Goal: Find specific page/section: Find specific page/section

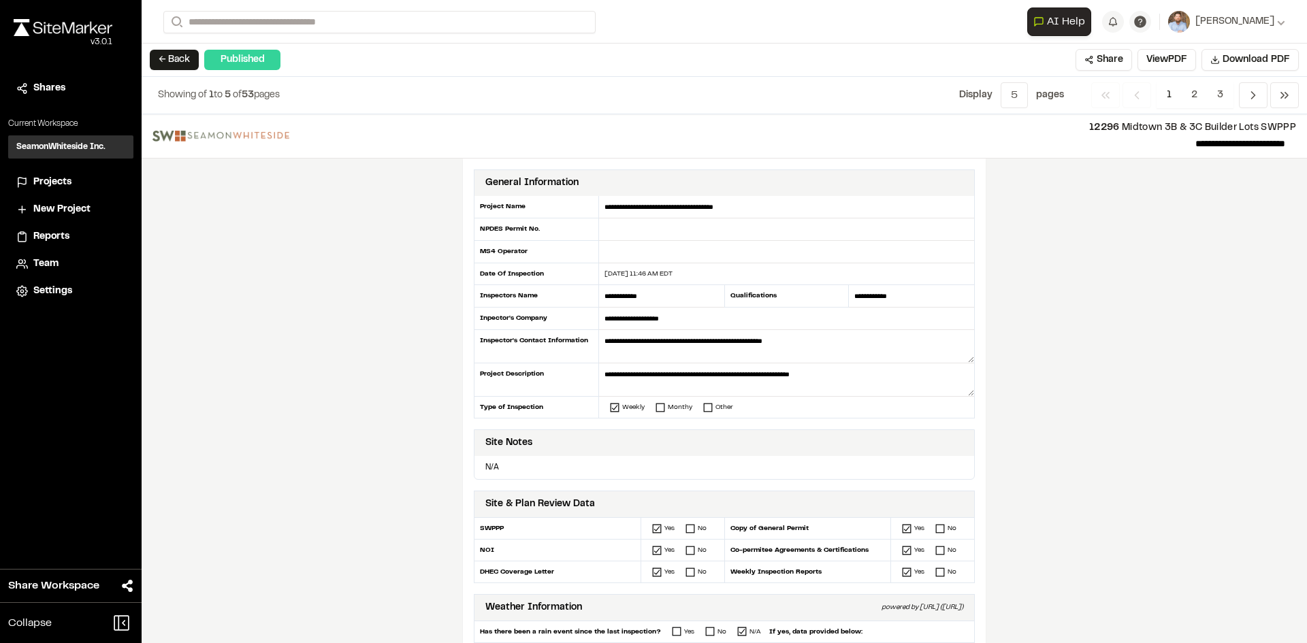
click at [60, 238] on span "Reports" at bounding box center [51, 236] width 36 height 15
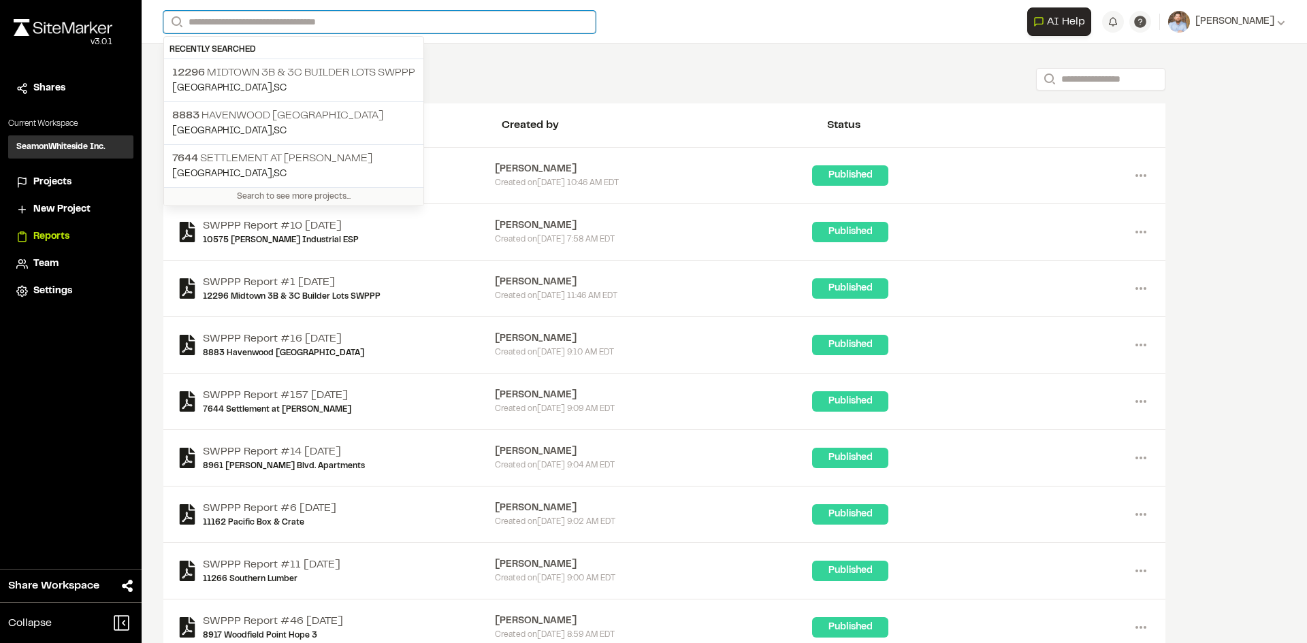
click at [240, 14] on input "Search" at bounding box center [379, 22] width 432 height 22
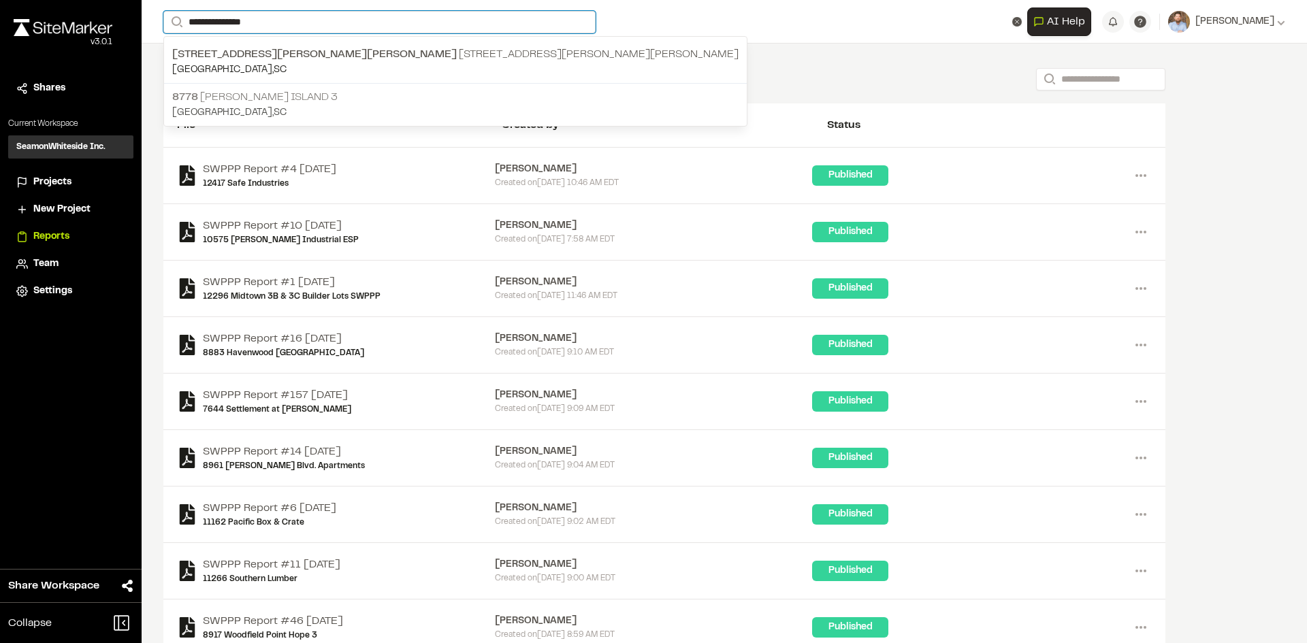
type input "**********"
click at [274, 97] on p "8778 [PERSON_NAME][GEOGRAPHIC_DATA] 3" at bounding box center [455, 97] width 566 height 16
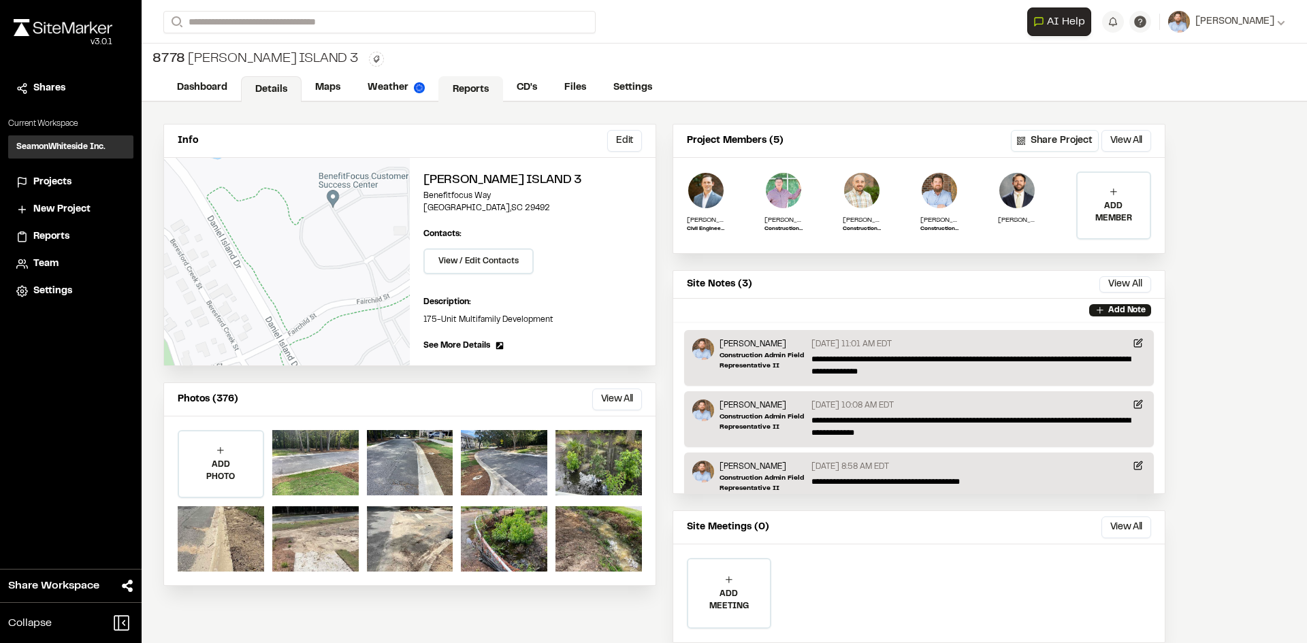
click at [462, 90] on link "Reports" at bounding box center [470, 89] width 65 height 26
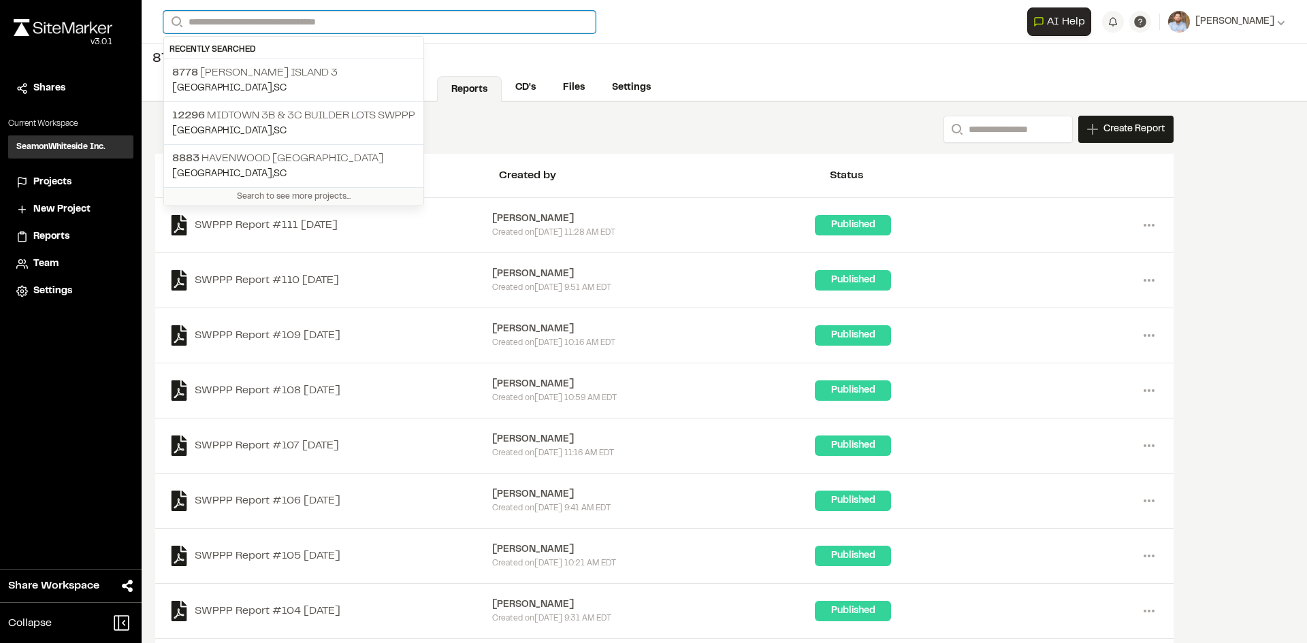
click at [203, 20] on input "Search" at bounding box center [379, 22] width 432 height 22
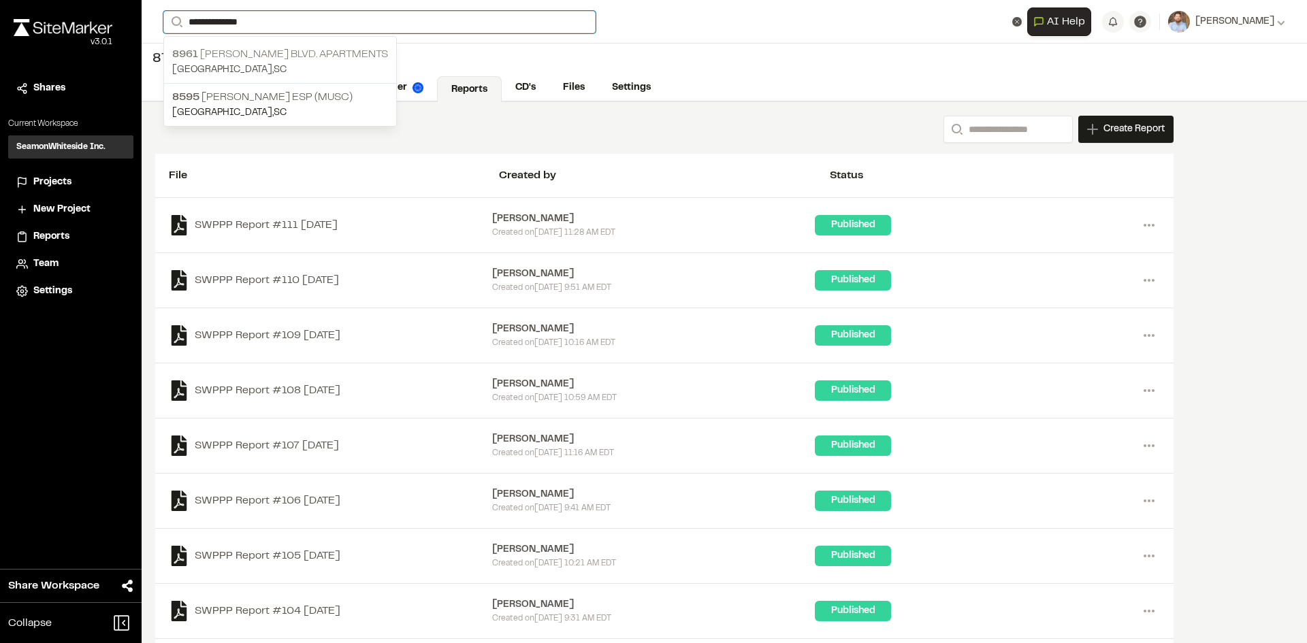
type input "**********"
click at [332, 57] on p "[STREET_ADDRESS][PERSON_NAME] Apartments" at bounding box center [280, 54] width 216 height 16
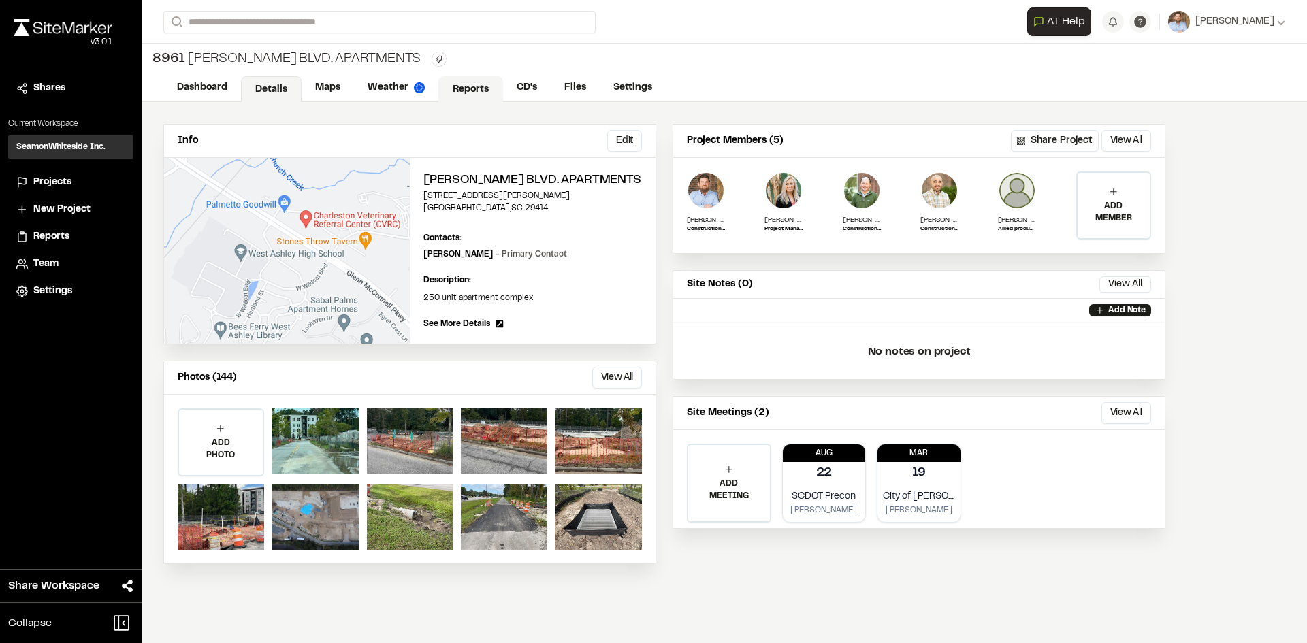
click at [468, 84] on link "Reports" at bounding box center [470, 89] width 65 height 26
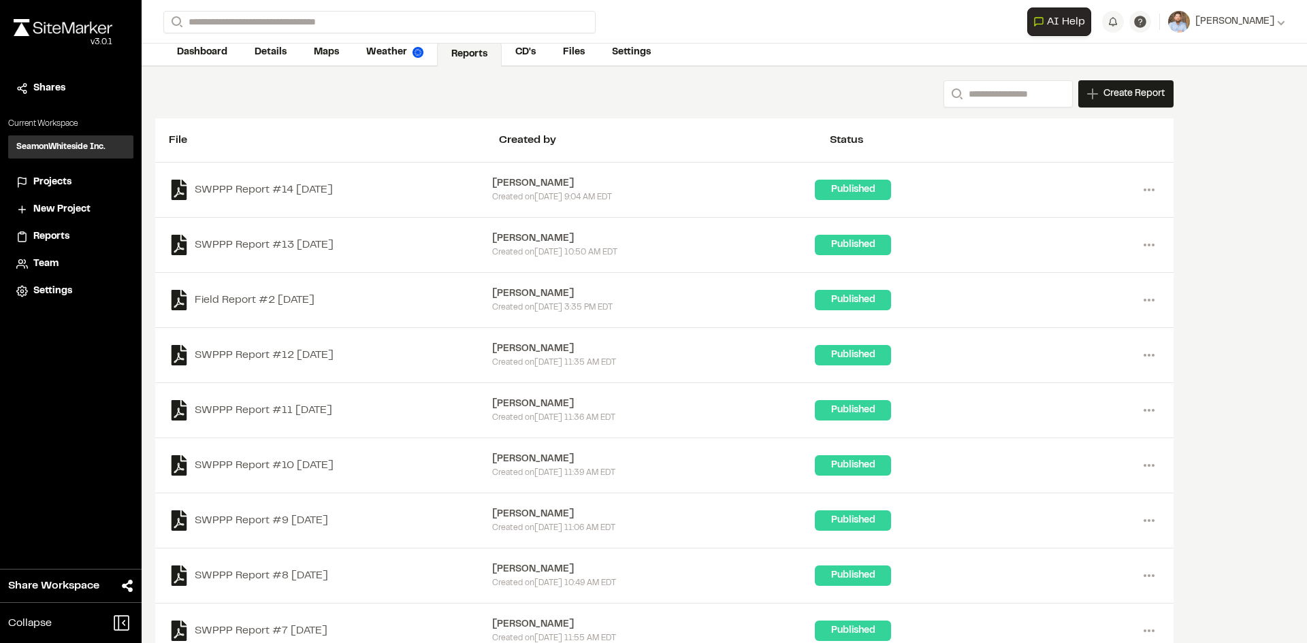
scroll to position [68, 0]
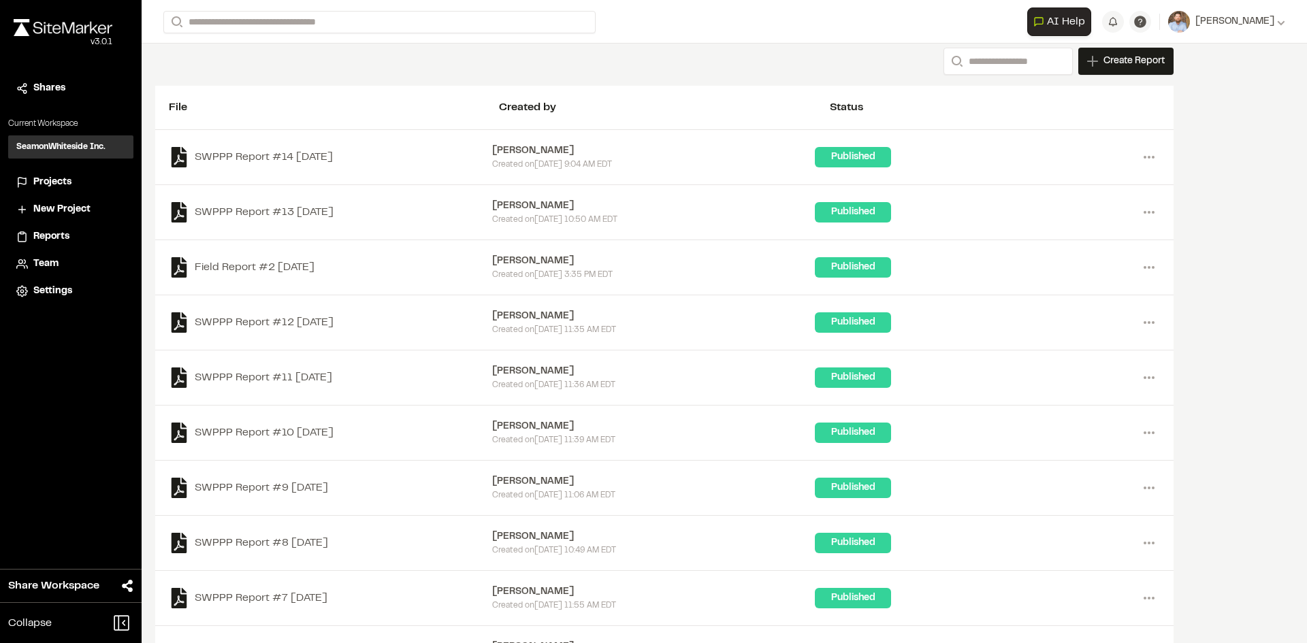
click at [58, 179] on span "Projects" at bounding box center [52, 182] width 38 height 15
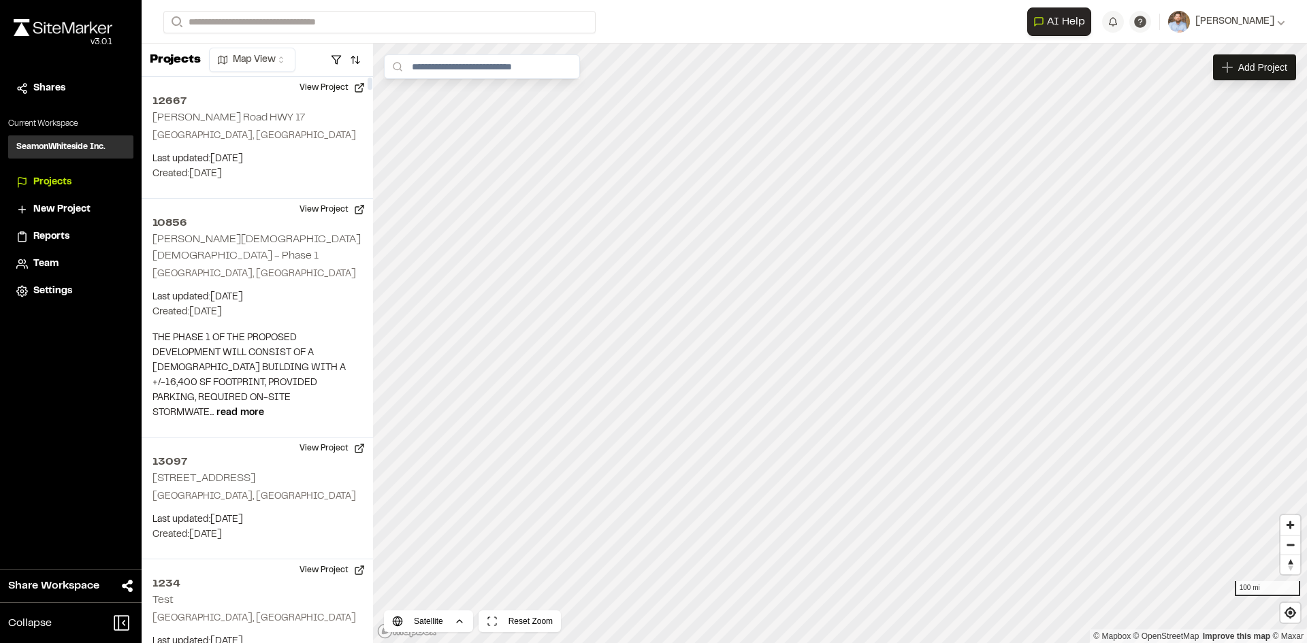
click at [56, 231] on span "Reports" at bounding box center [51, 236] width 36 height 15
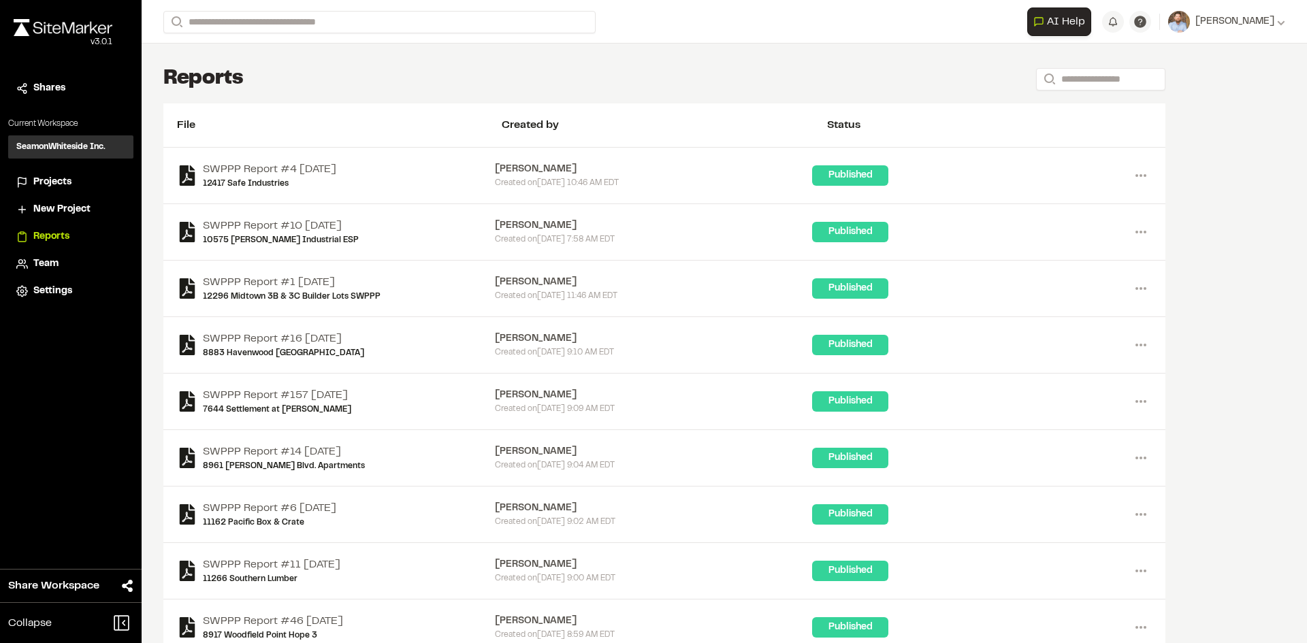
click at [60, 182] on span "Projects" at bounding box center [52, 182] width 38 height 15
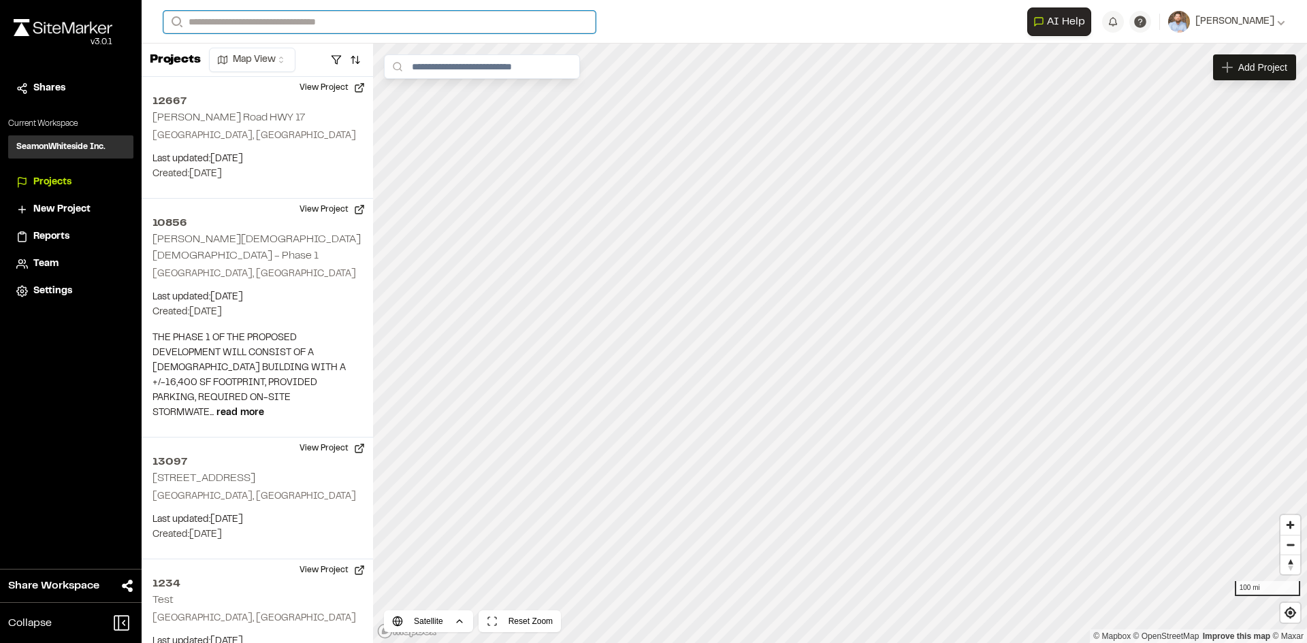
click at [239, 22] on input "Search" at bounding box center [379, 22] width 432 height 22
type input "*"
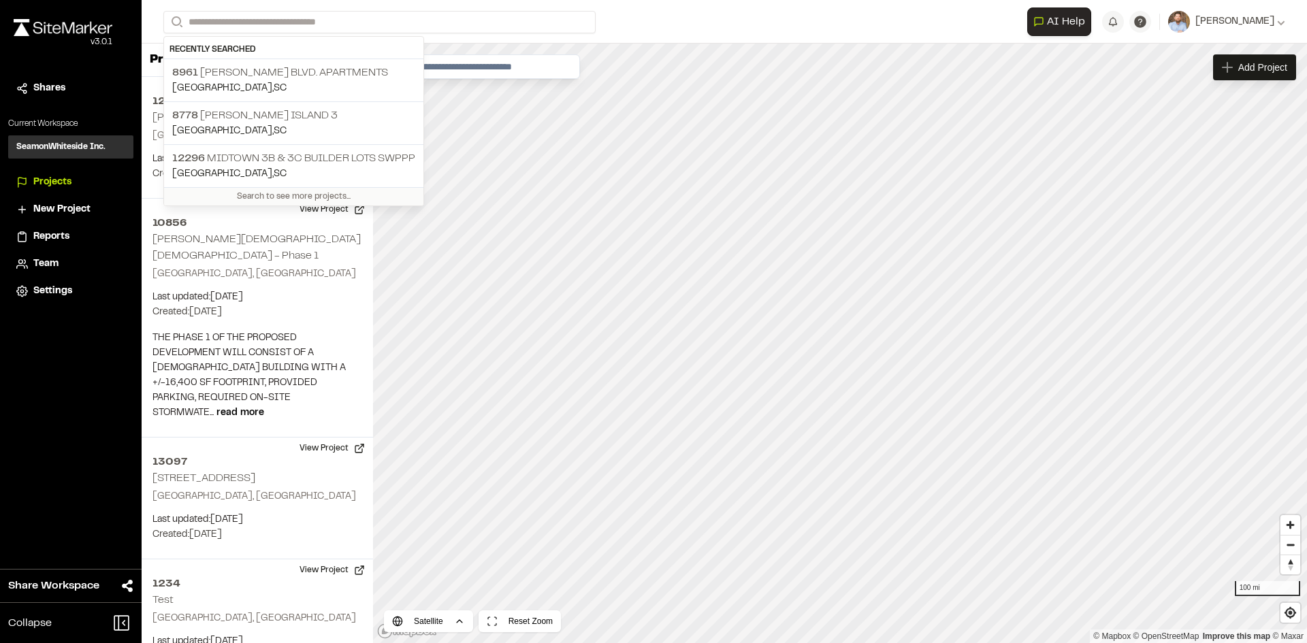
click at [65, 238] on span "Reports" at bounding box center [51, 236] width 36 height 15
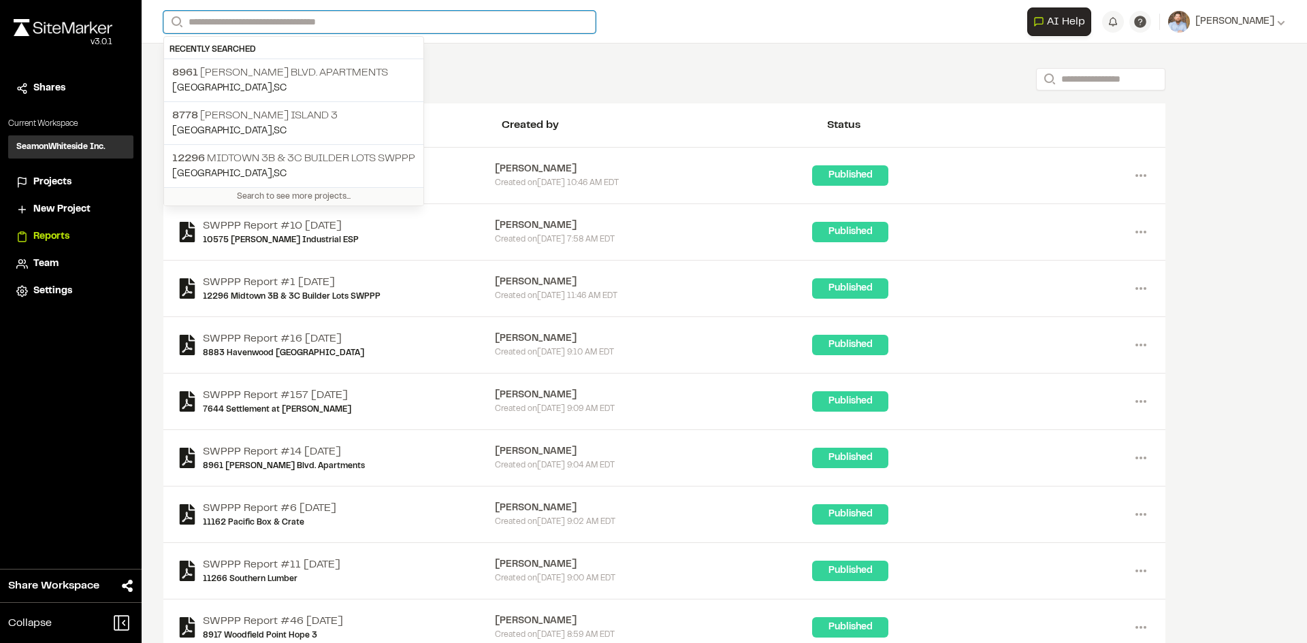
click at [296, 25] on input "Search" at bounding box center [379, 22] width 432 height 22
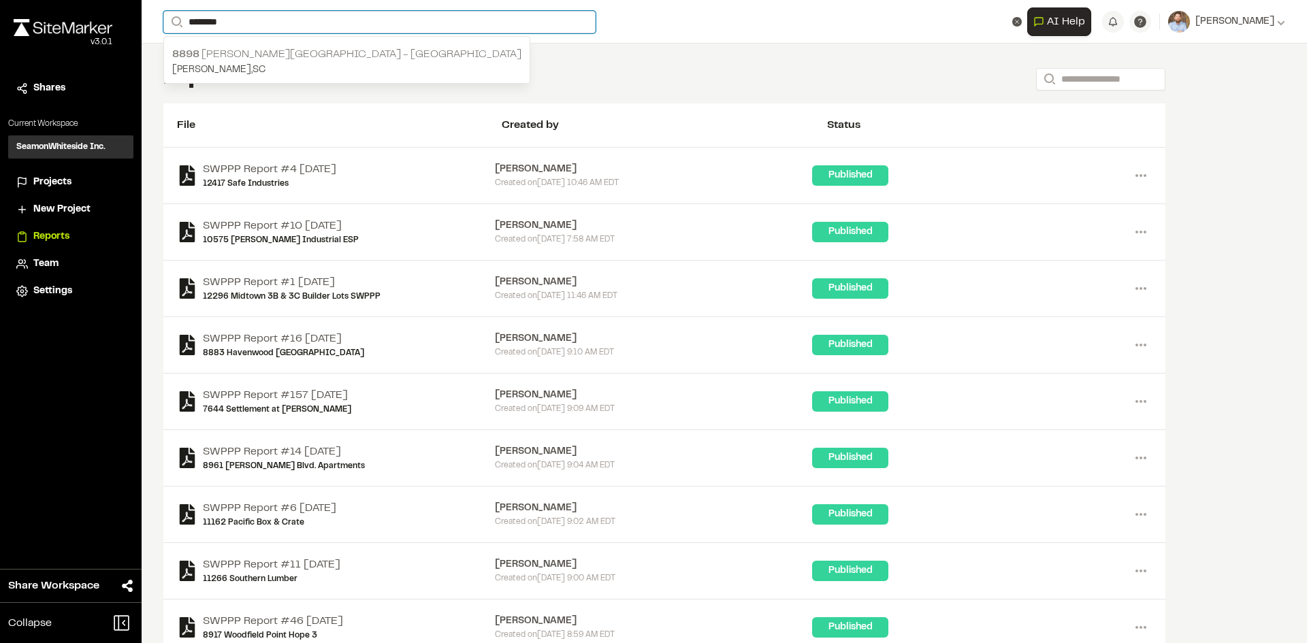
type input "*******"
click at [316, 50] on p "8898 [PERSON_NAME][GEOGRAPHIC_DATA] - [GEOGRAPHIC_DATA]" at bounding box center [346, 54] width 349 height 16
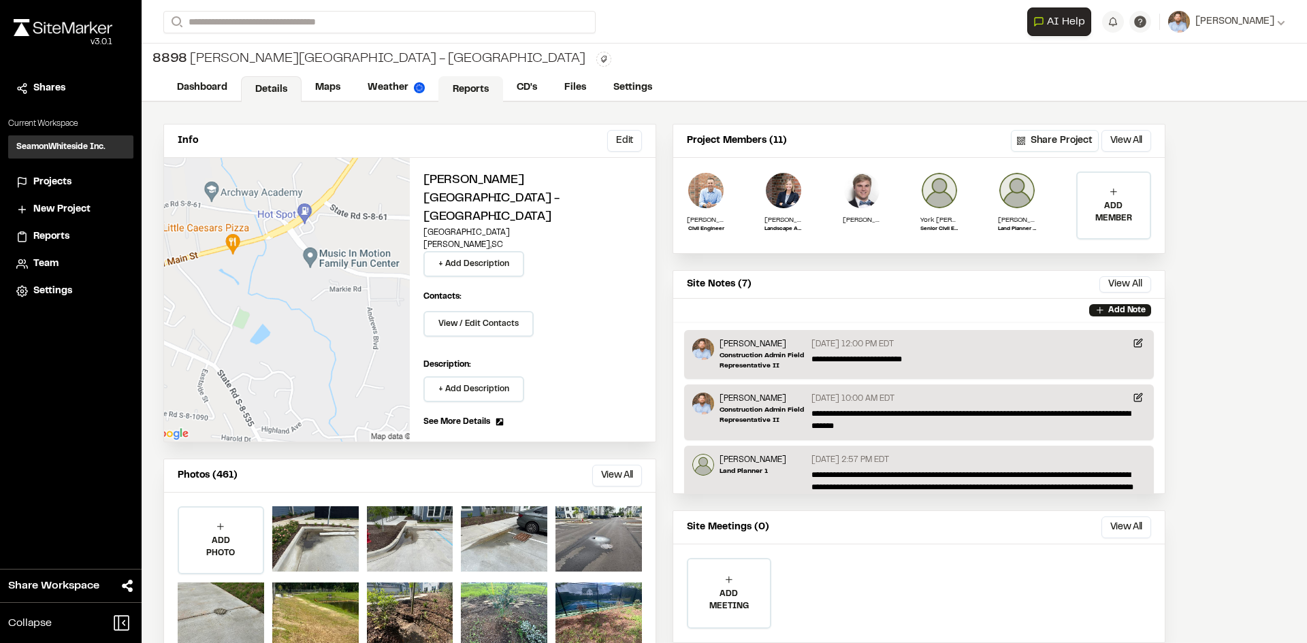
click at [483, 91] on link "Reports" at bounding box center [470, 89] width 65 height 26
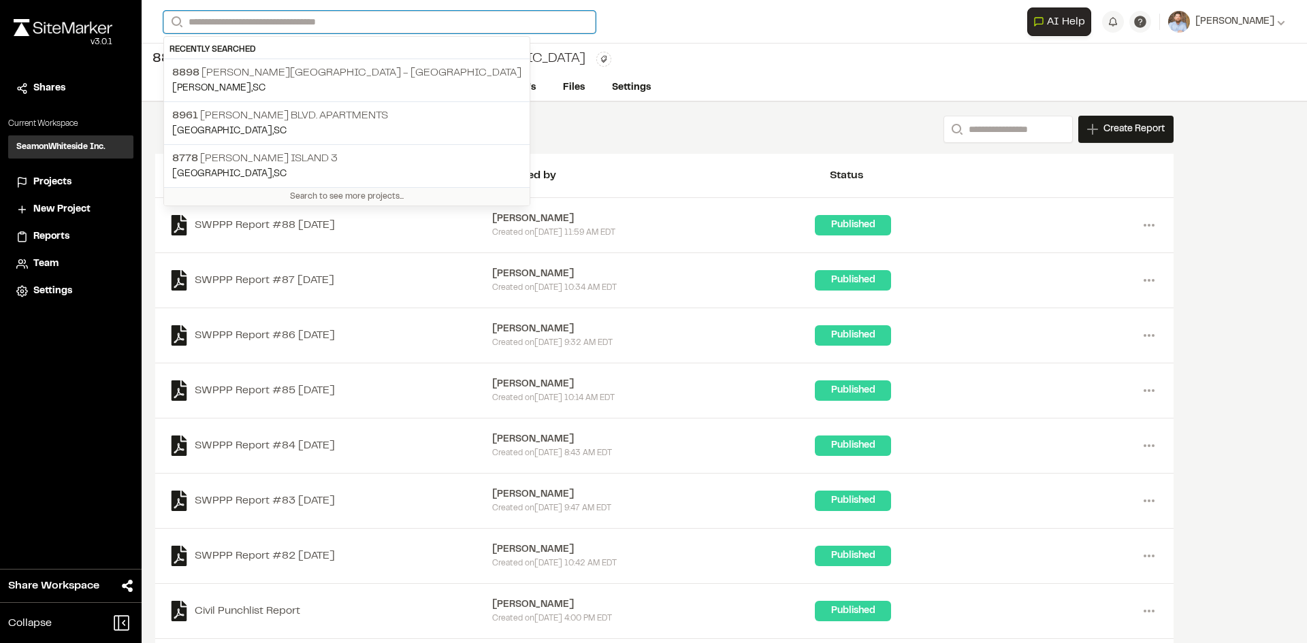
click at [237, 21] on input "Search" at bounding box center [379, 22] width 432 height 22
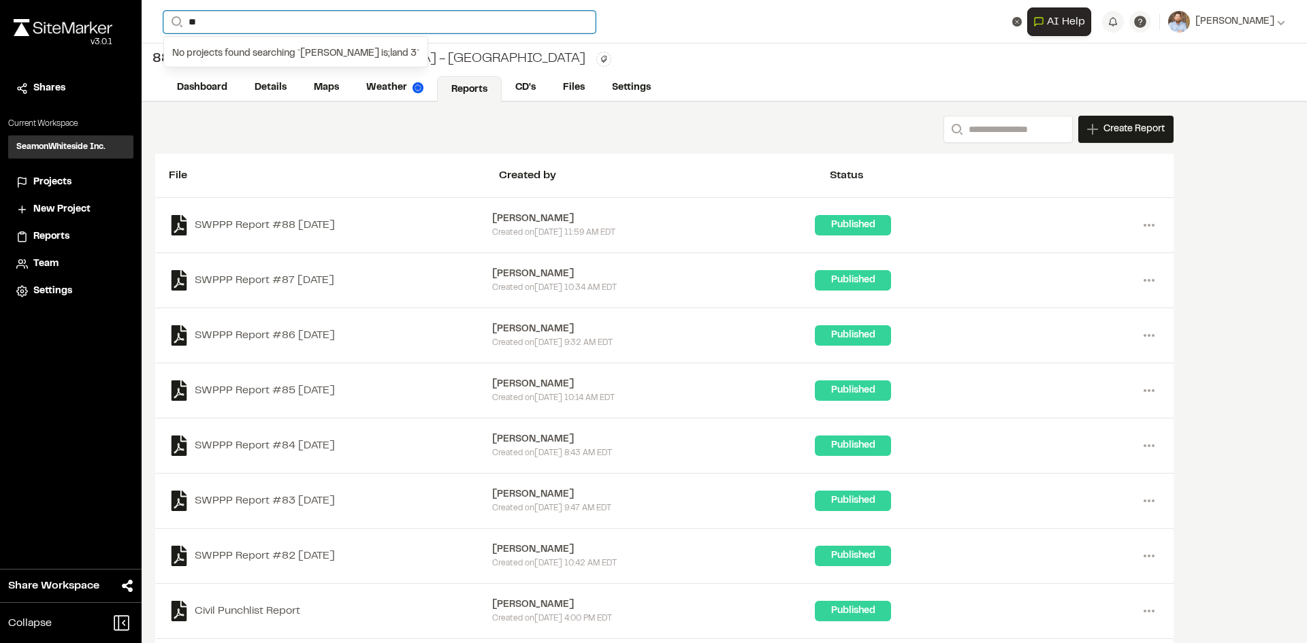
type input "*"
click at [213, 18] on input "**********" at bounding box center [379, 22] width 432 height 22
click at [290, 19] on input "**********" at bounding box center [379, 22] width 432 height 22
type input "*"
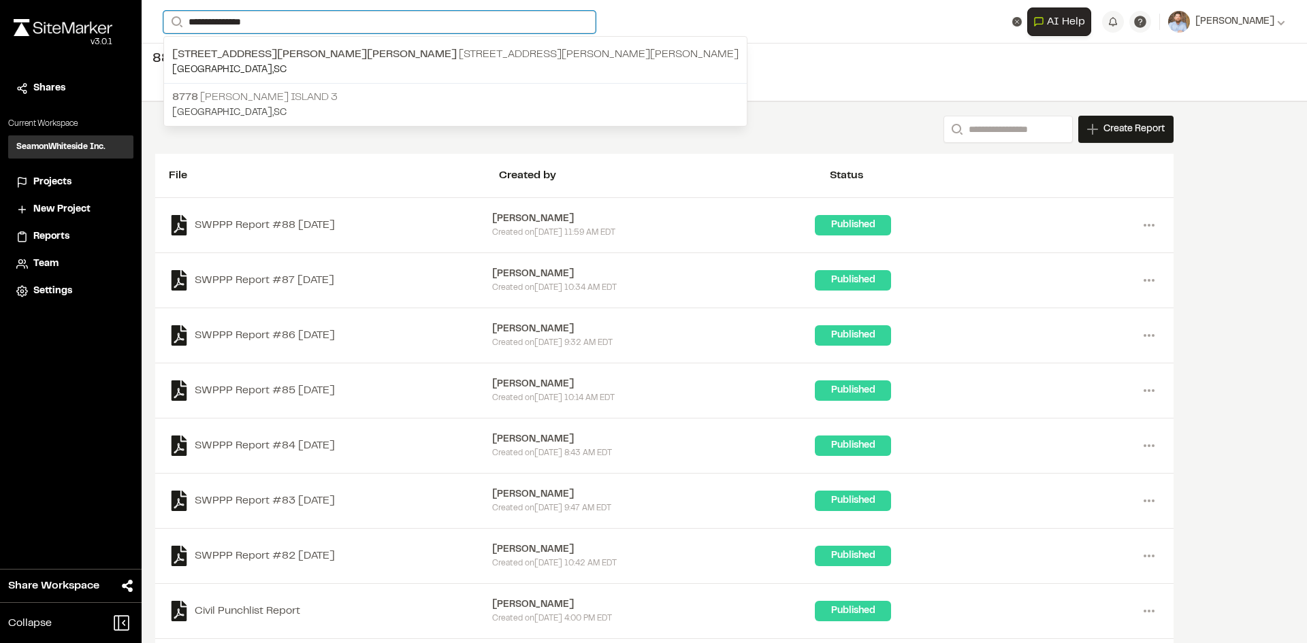
type input "**********"
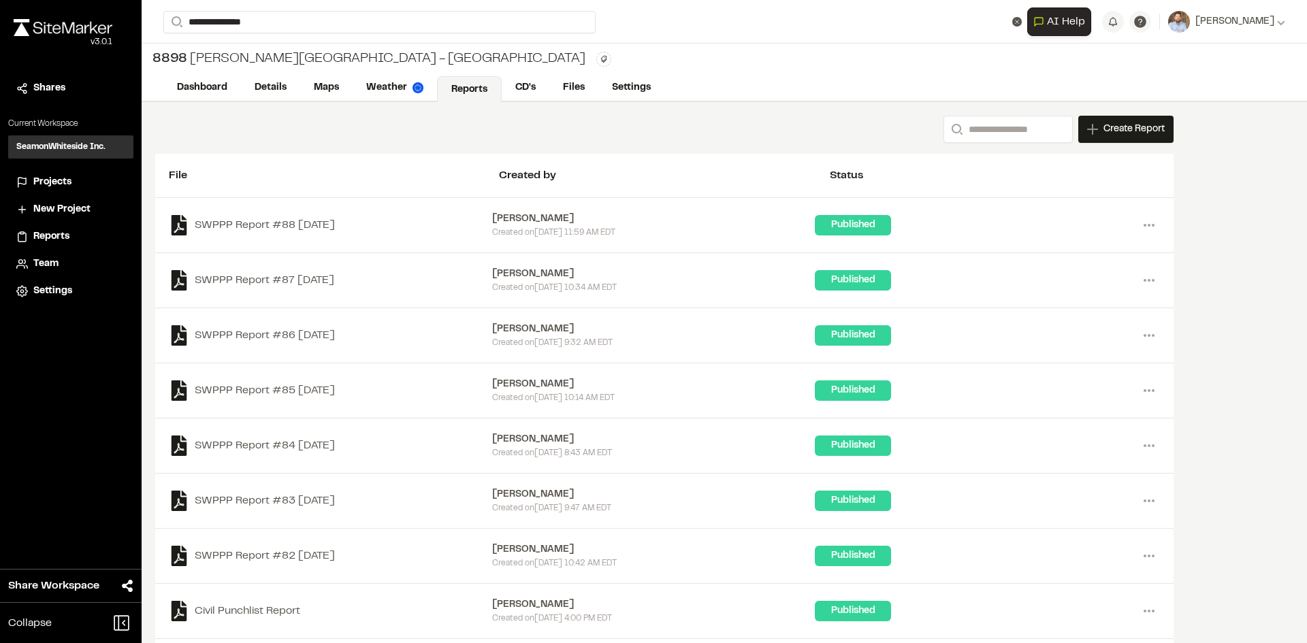
click at [330, 101] on p "8778 [PERSON_NAME][GEOGRAPHIC_DATA] 3" at bounding box center [455, 97] width 566 height 16
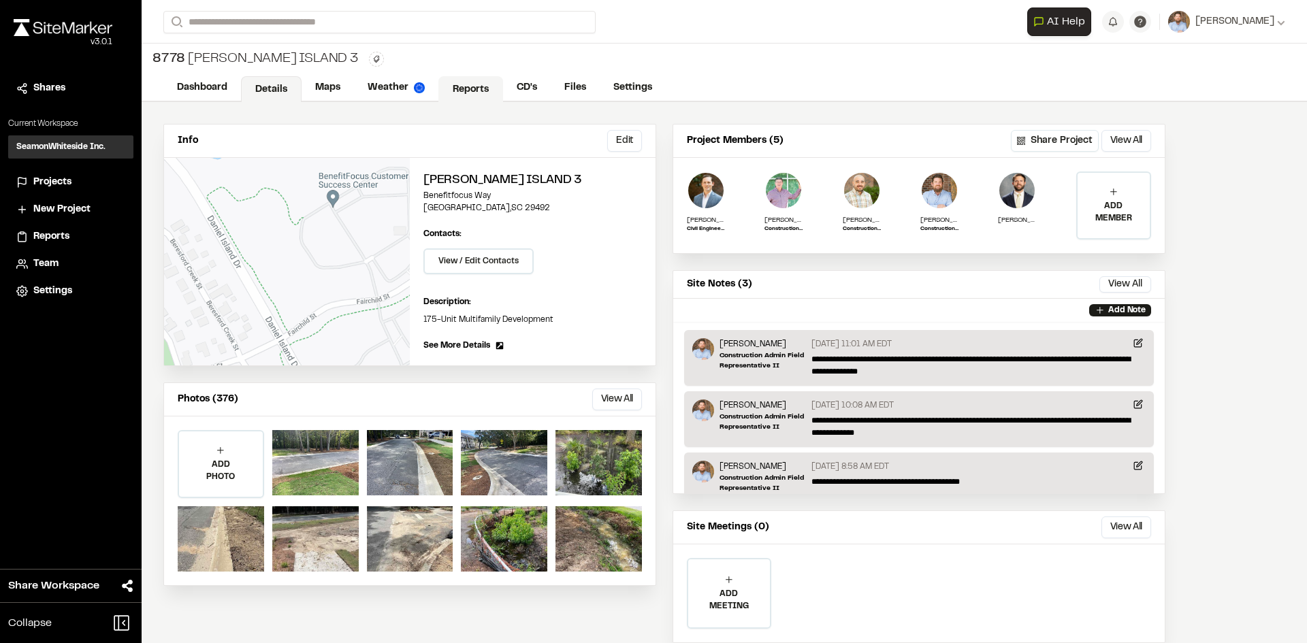
click at [468, 89] on link "Reports" at bounding box center [470, 89] width 65 height 26
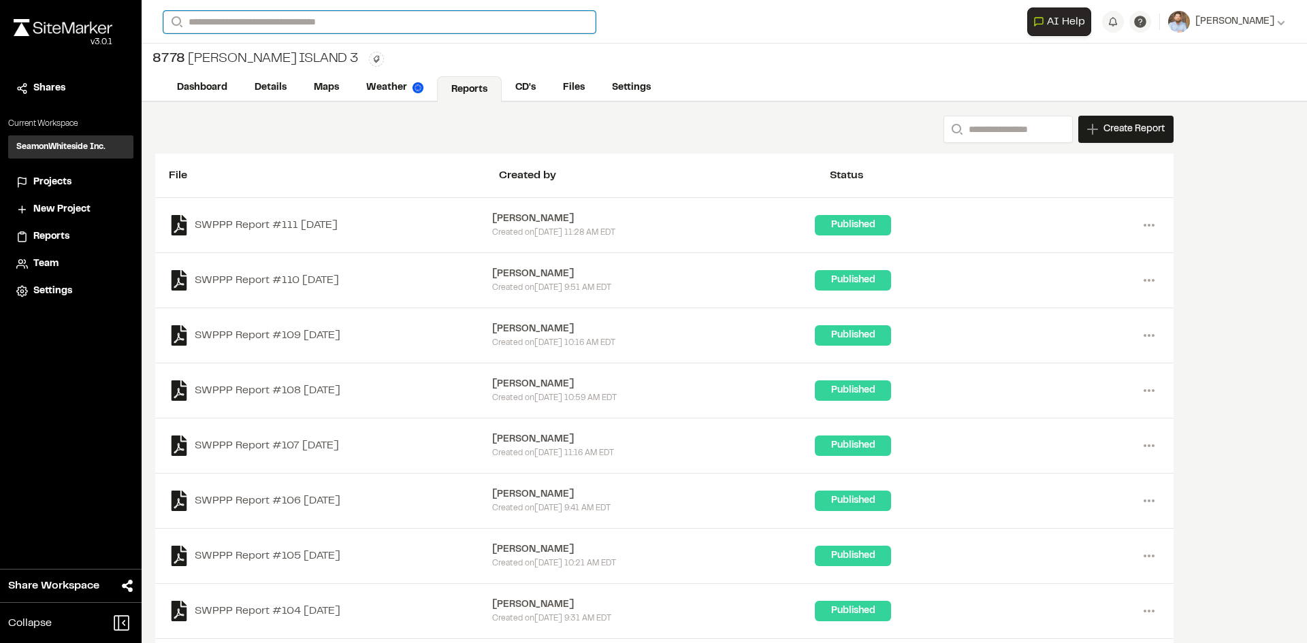
click at [228, 17] on input "Search" at bounding box center [379, 22] width 432 height 22
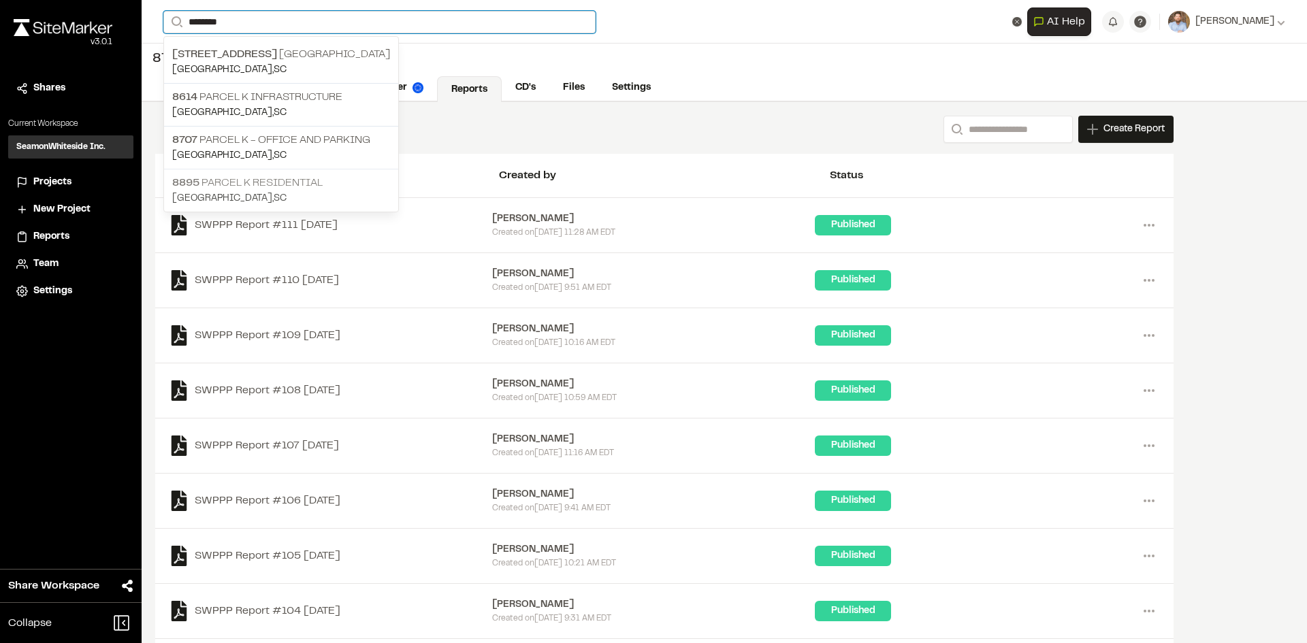
type input "********"
click at [265, 186] on p "8895 Parcel K Residential" at bounding box center [281, 183] width 218 height 16
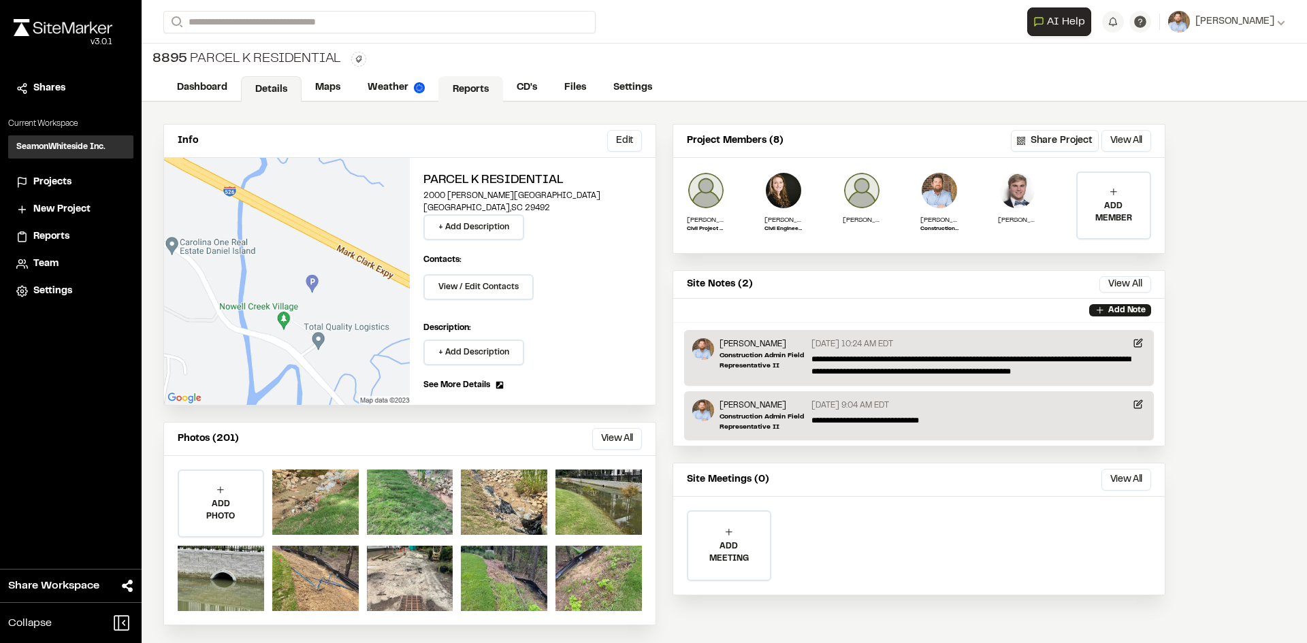
click at [464, 87] on link "Reports" at bounding box center [470, 89] width 65 height 26
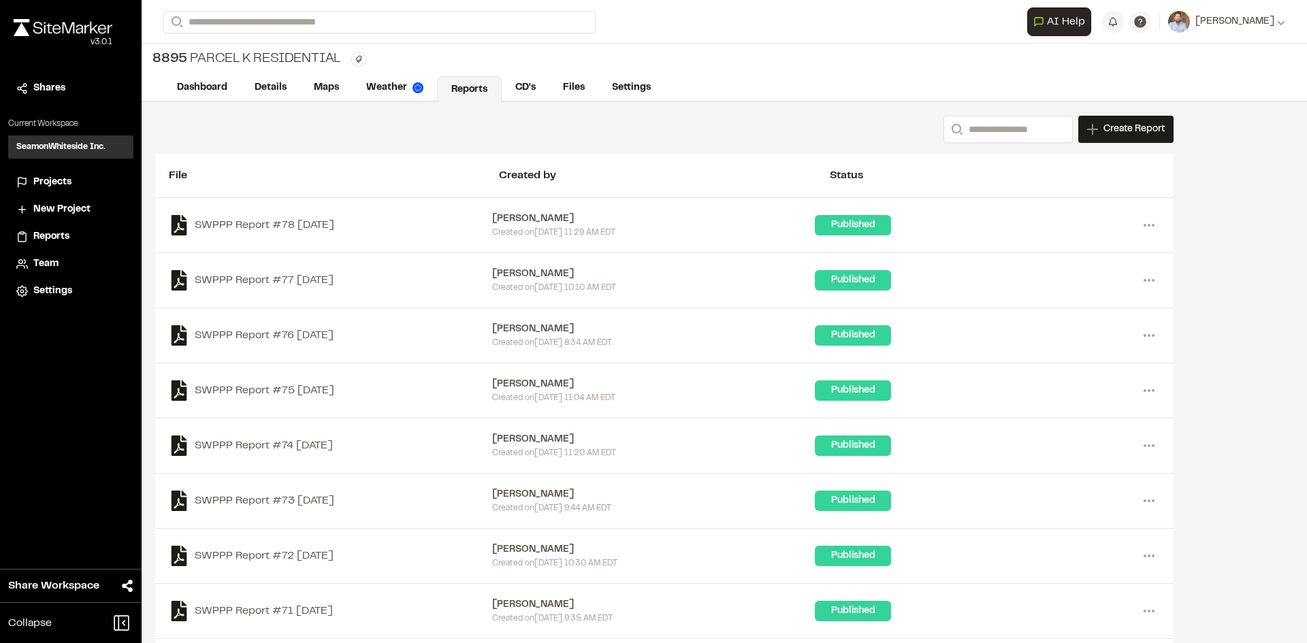
click at [59, 182] on span "Projects" at bounding box center [52, 182] width 38 height 15
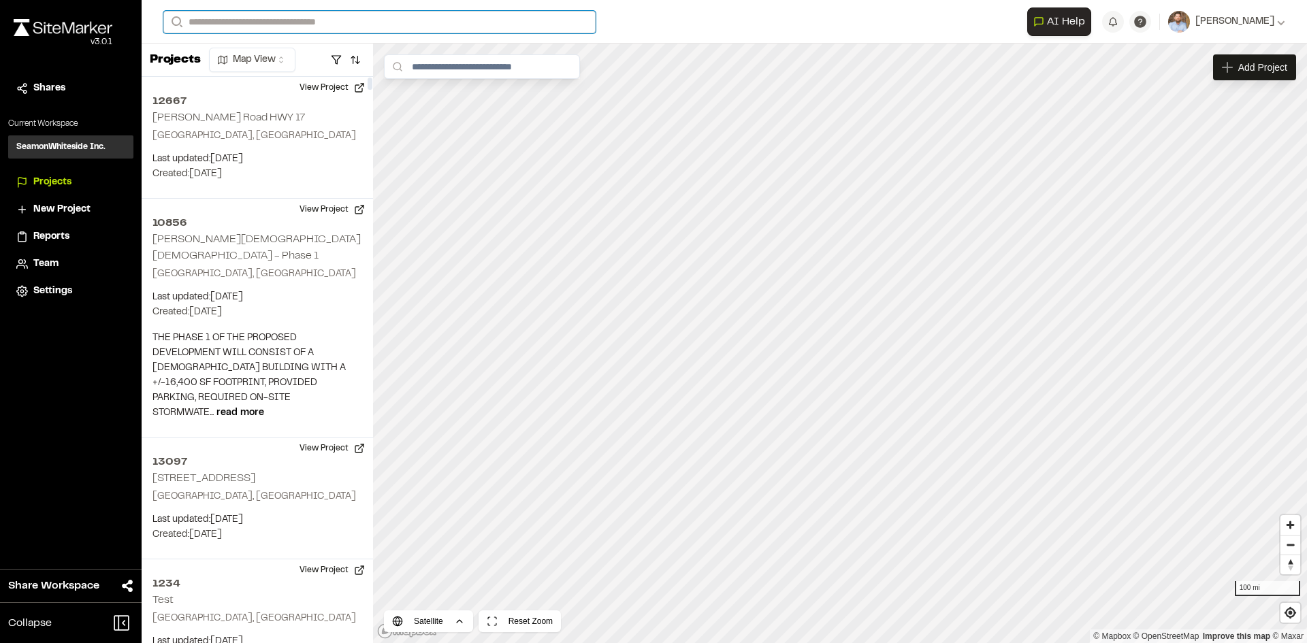
click at [260, 16] on input "Search" at bounding box center [379, 22] width 432 height 22
click at [56, 238] on span "Reports" at bounding box center [51, 236] width 36 height 15
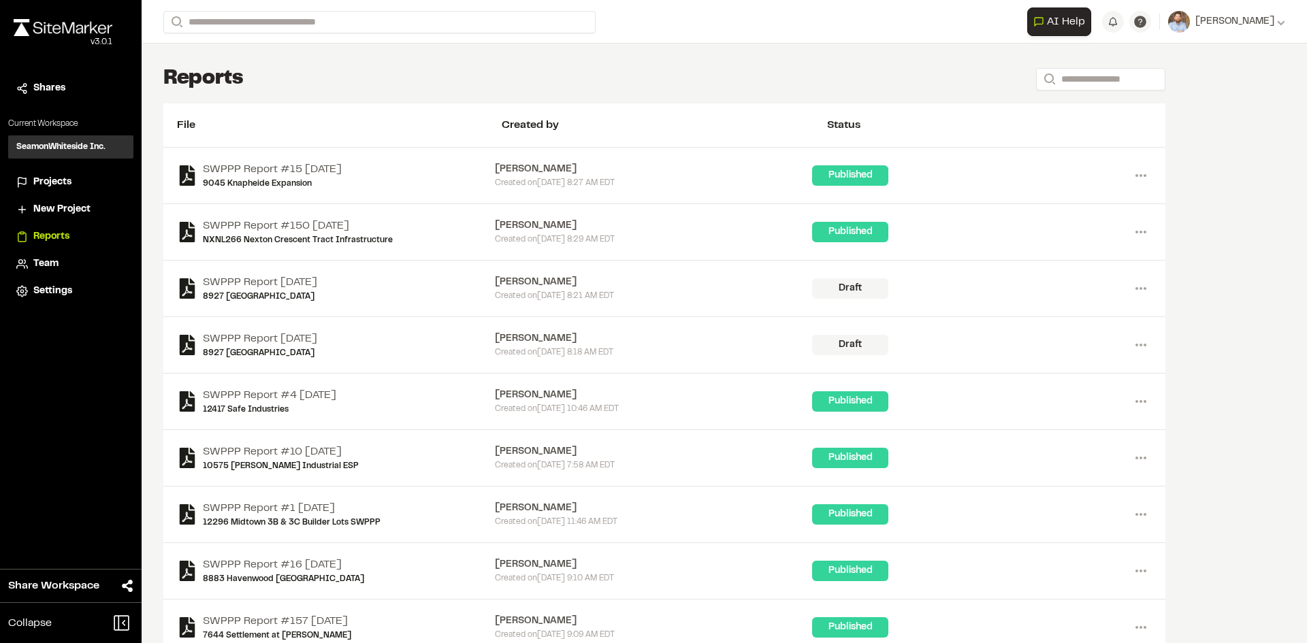
click at [59, 181] on span "Projects" at bounding box center [52, 182] width 38 height 15
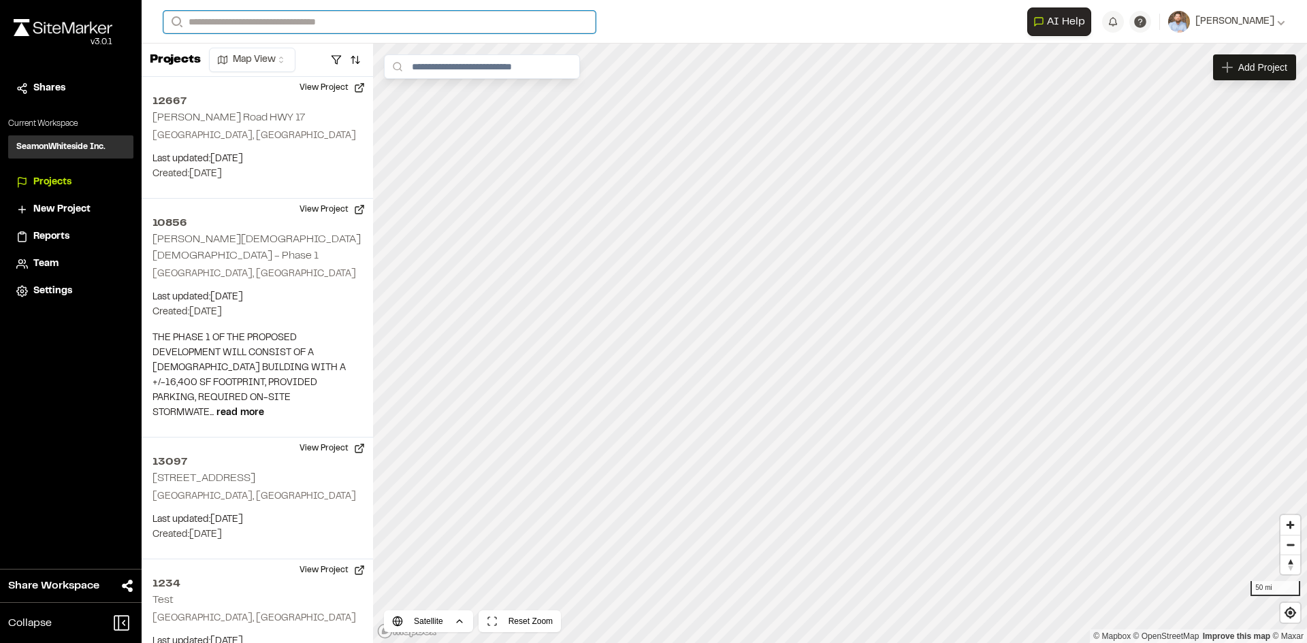
click at [240, 18] on input "Search" at bounding box center [379, 22] width 432 height 22
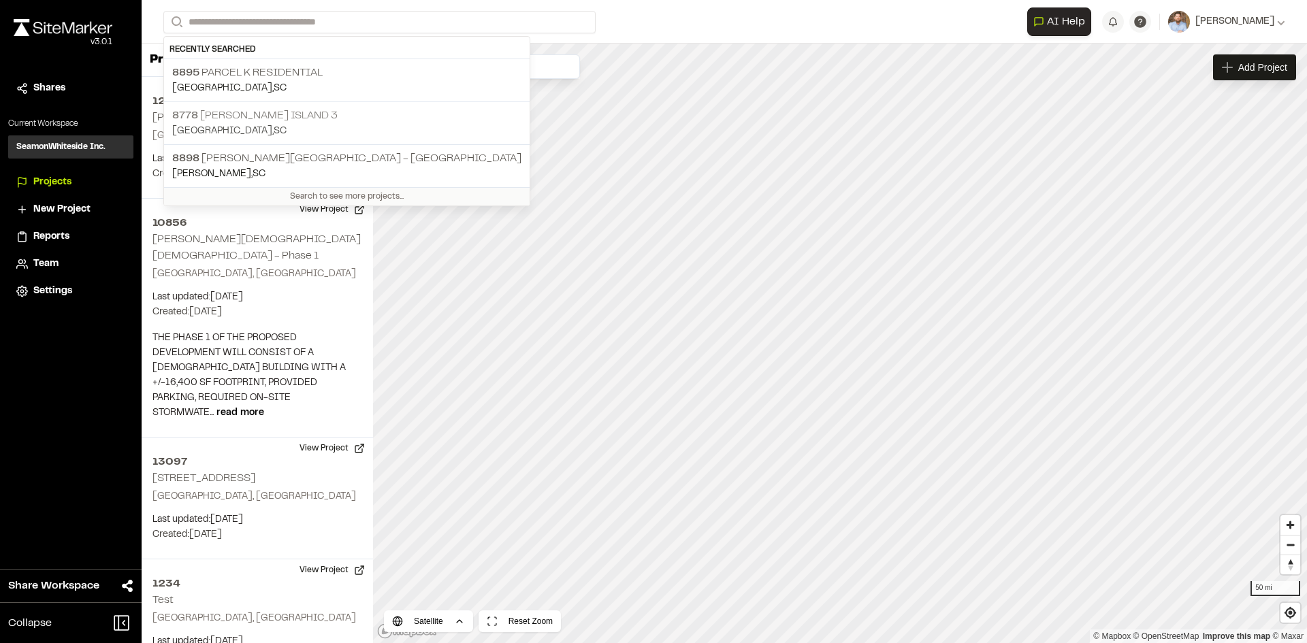
click at [264, 109] on p "8778 [PERSON_NAME][GEOGRAPHIC_DATA] 3" at bounding box center [346, 116] width 349 height 16
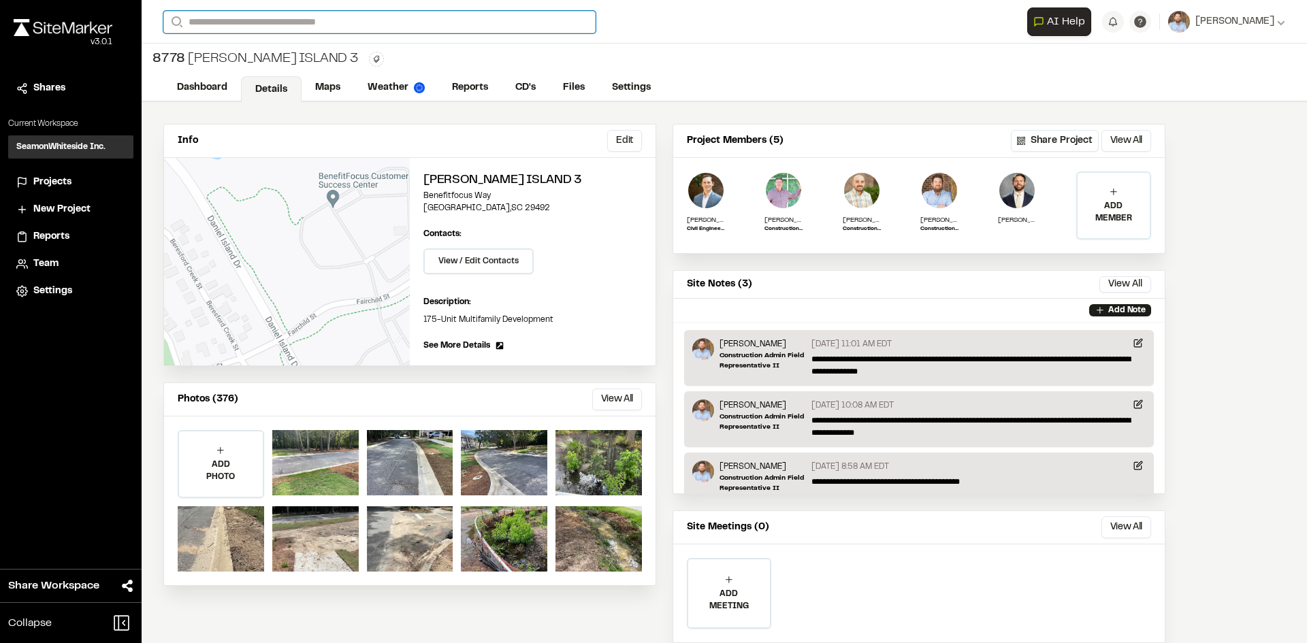
click at [212, 19] on input "Search" at bounding box center [379, 22] width 432 height 22
type input "*****"
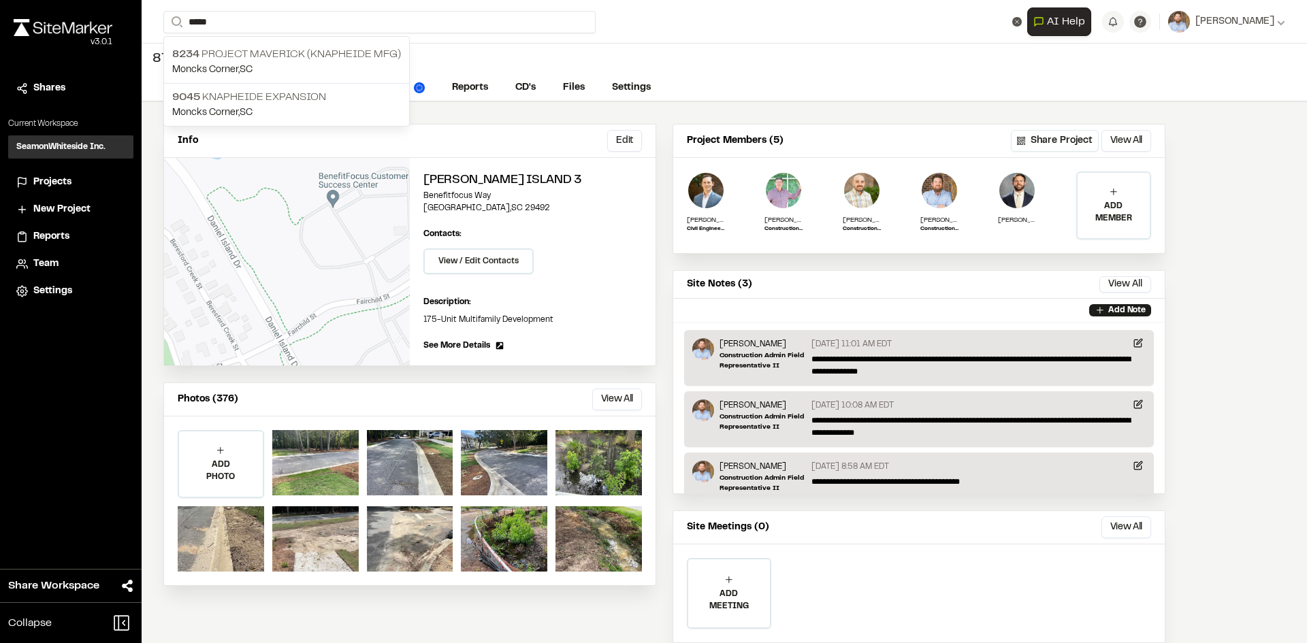
click at [110, 319] on div "Close sidebar v 3.0.1 Shares Current Workspace SeamonWhiteside Inc. SI Projects…" at bounding box center [71, 321] width 142 height 643
click at [330, 86] on link "Maps" at bounding box center [329, 89] width 54 height 26
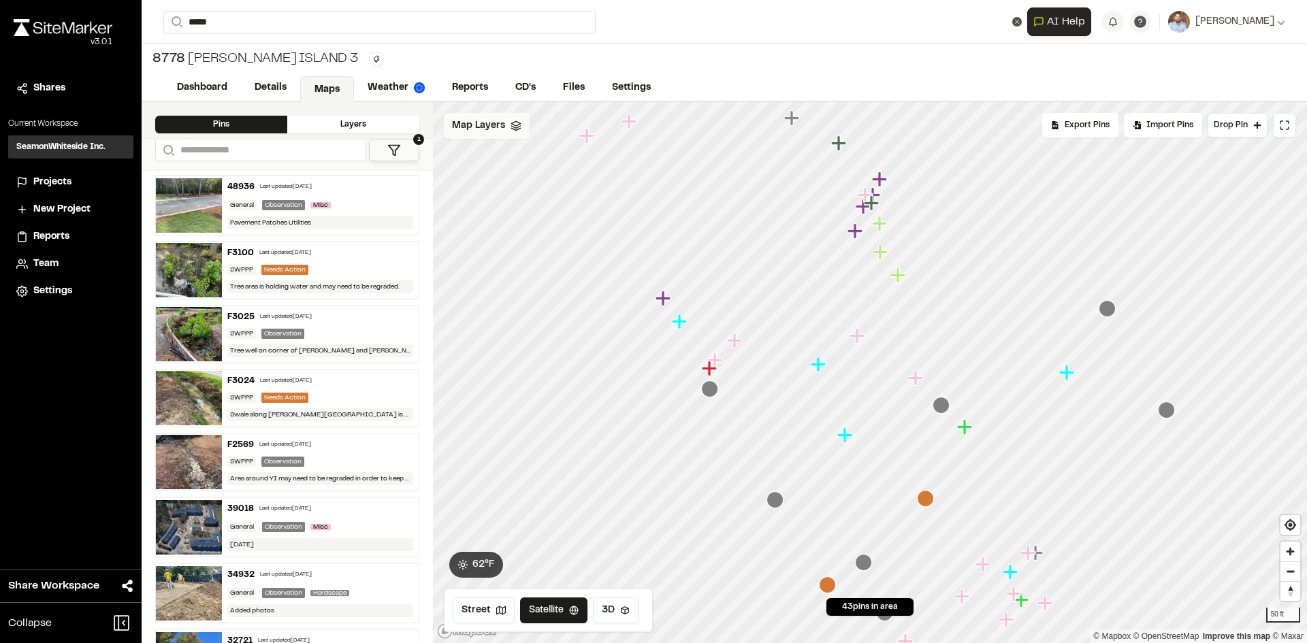
click at [498, 125] on span "Map Layers" at bounding box center [478, 125] width 53 height 15
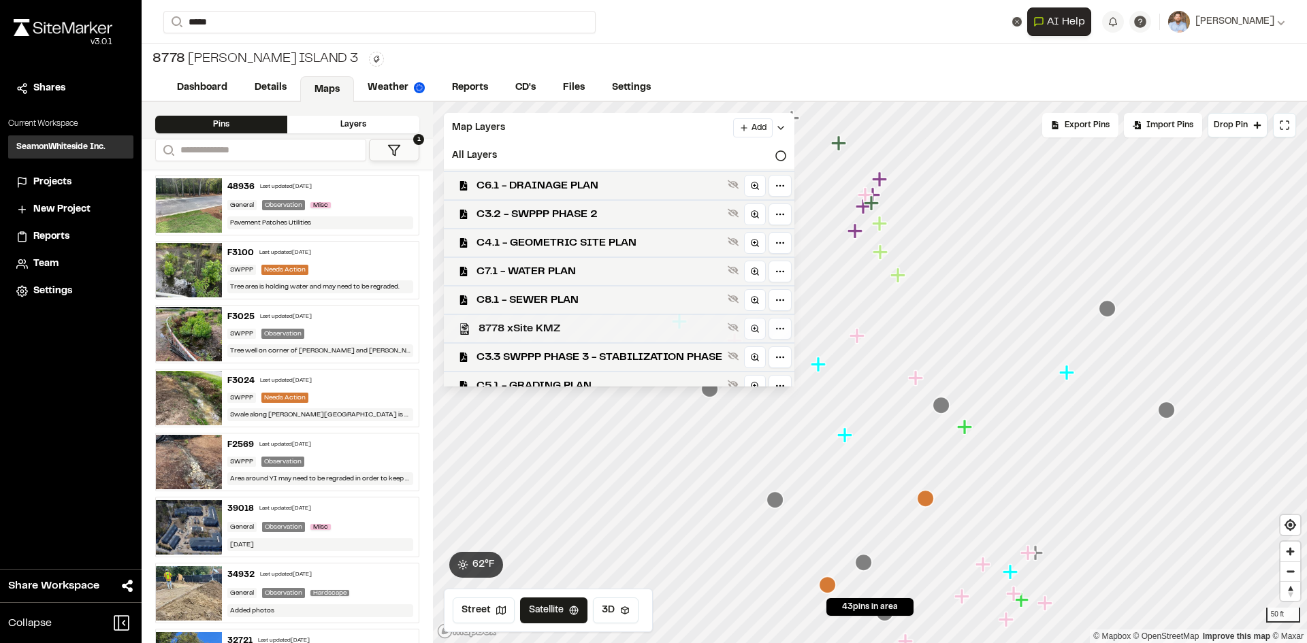
scroll to position [39, 0]
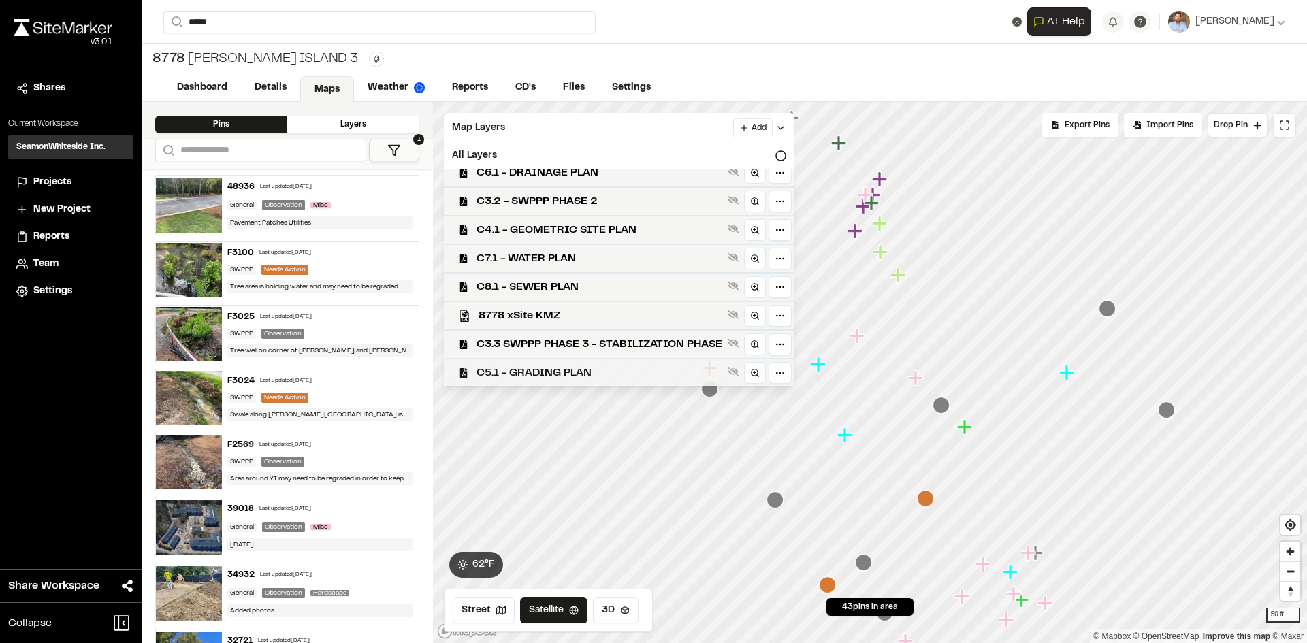
click at [602, 372] on span "C5.1 - GRADING PLAN" at bounding box center [599, 373] width 246 height 16
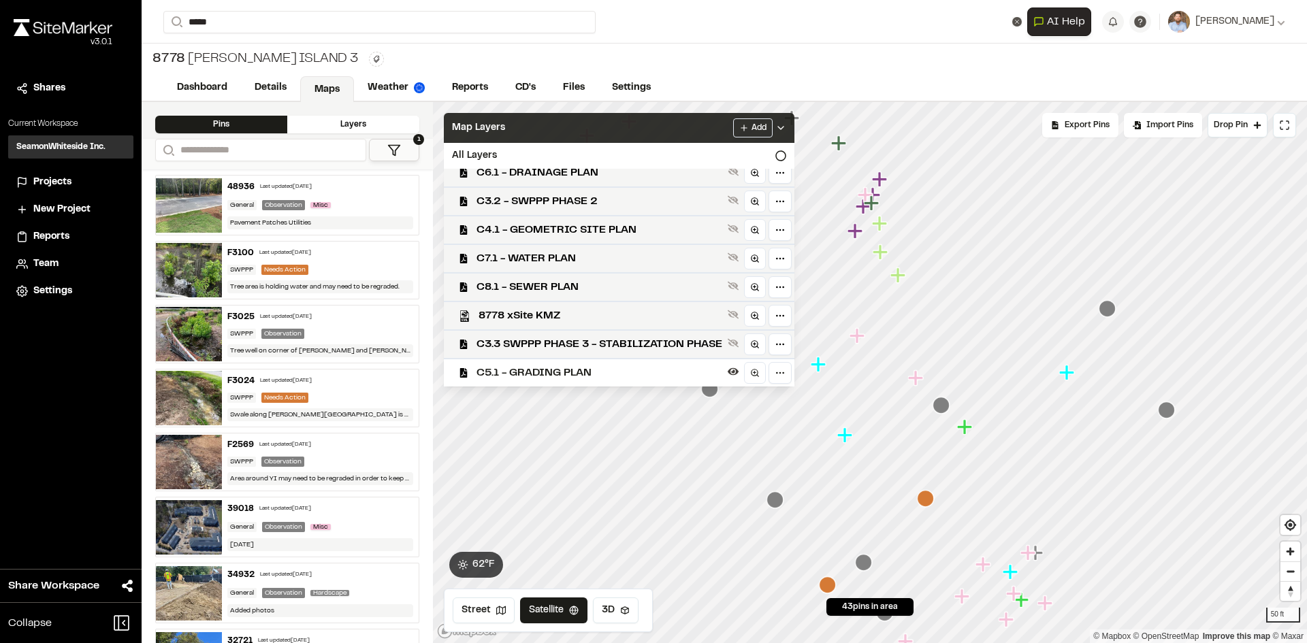
click at [786, 124] on icon at bounding box center [780, 128] width 11 height 11
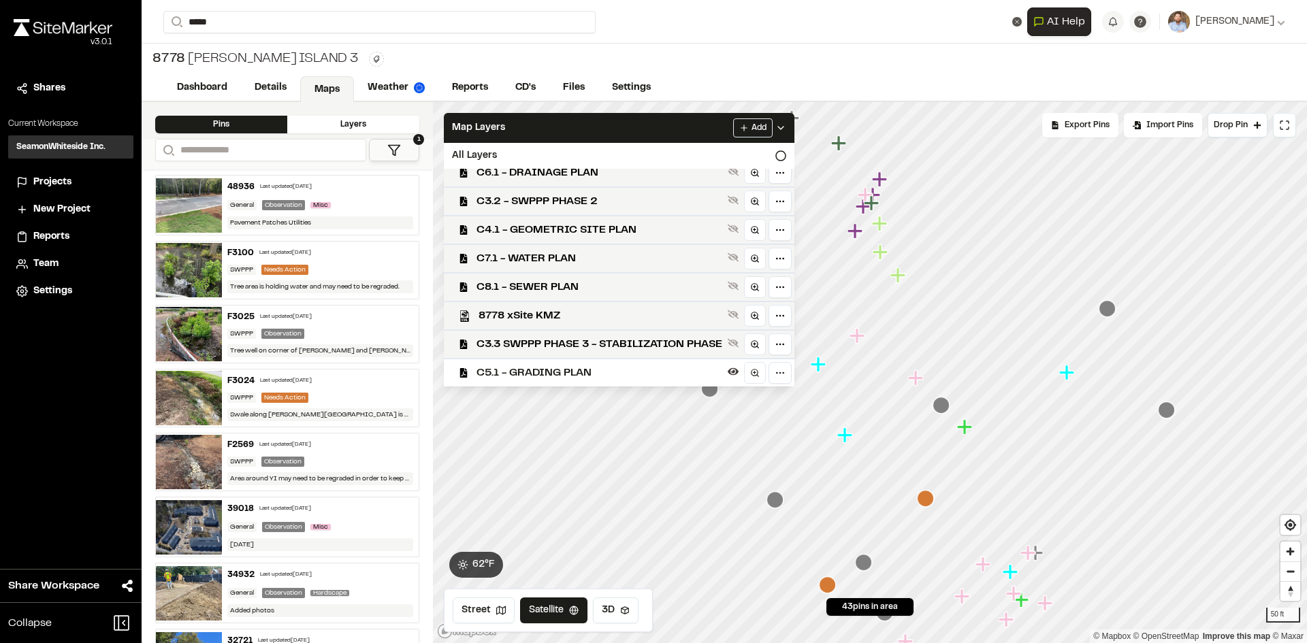
scroll to position [0, 0]
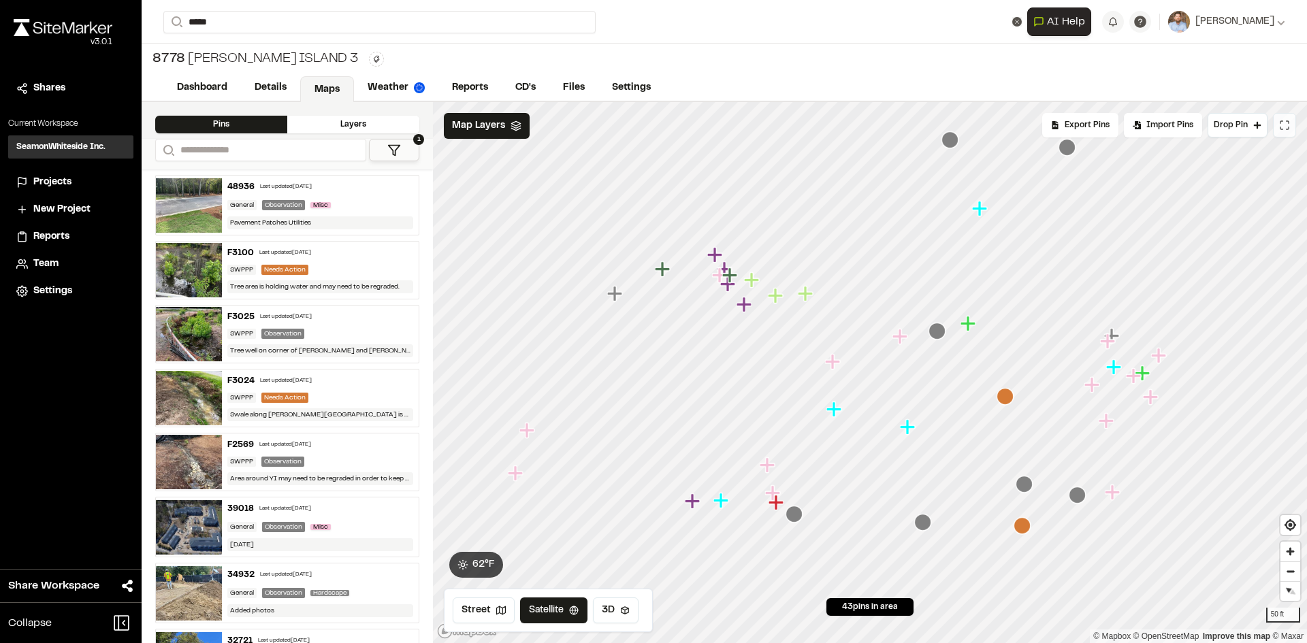
click at [1283, 125] on icon at bounding box center [1284, 125] width 11 height 11
